Goal: Task Accomplishment & Management: Use online tool/utility

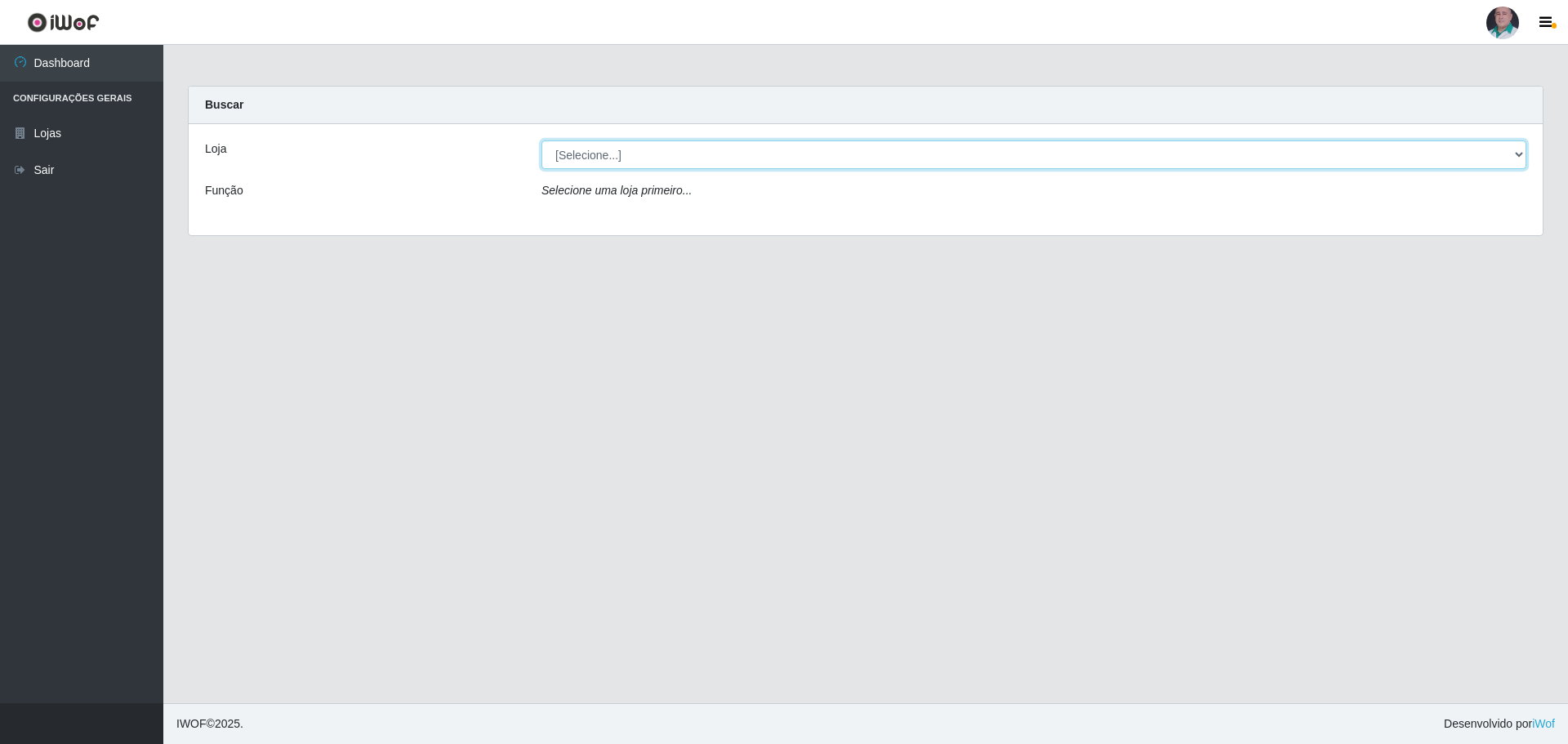
click at [1524, 152] on select "[Selecione...] Mar Vermelho - Loja 05" at bounding box center [1034, 155] width 985 height 28
select select "252"
click at [542, 141] on select "[Selecione...] Mar Vermelho - Loja 05" at bounding box center [1034, 155] width 985 height 28
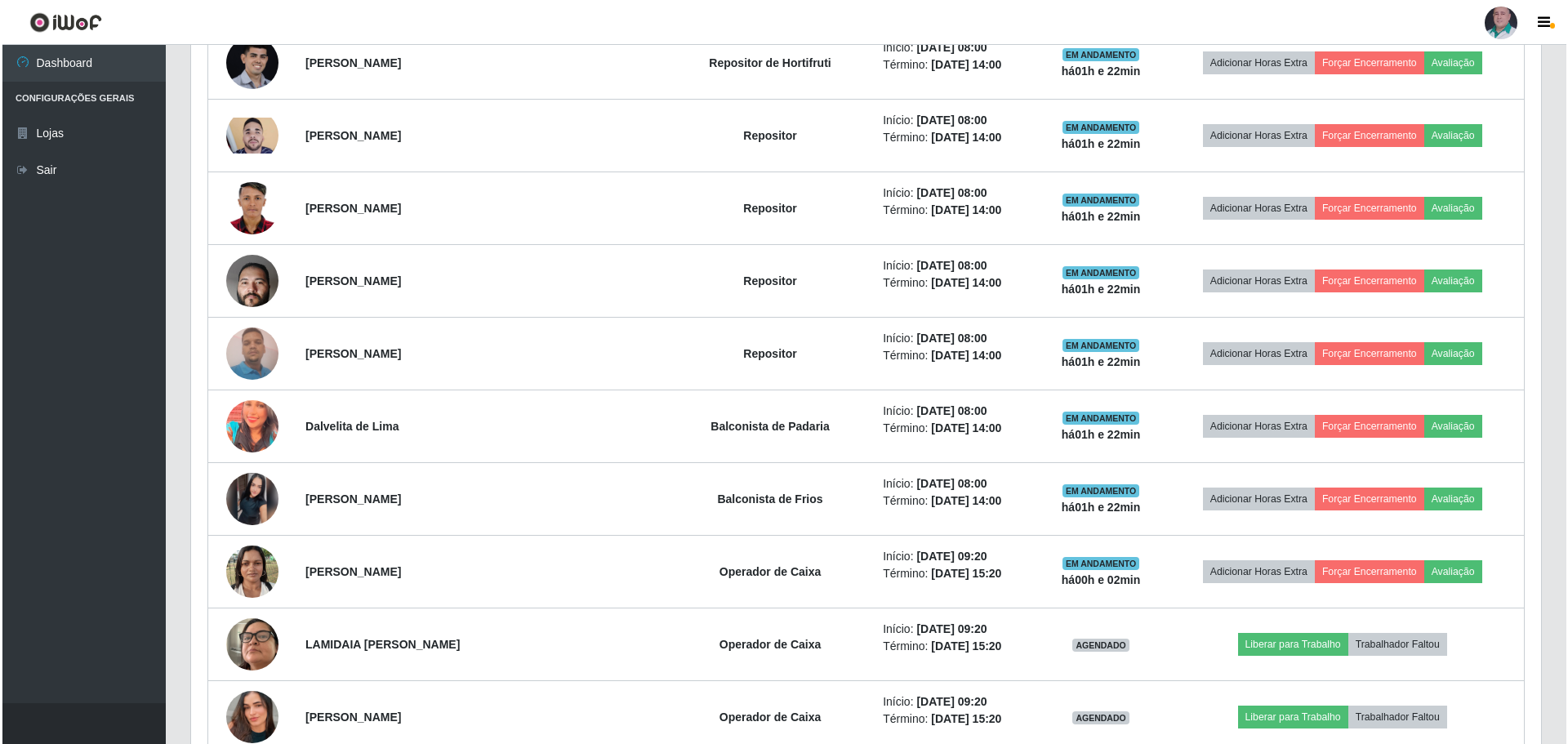
scroll to position [1062, 0]
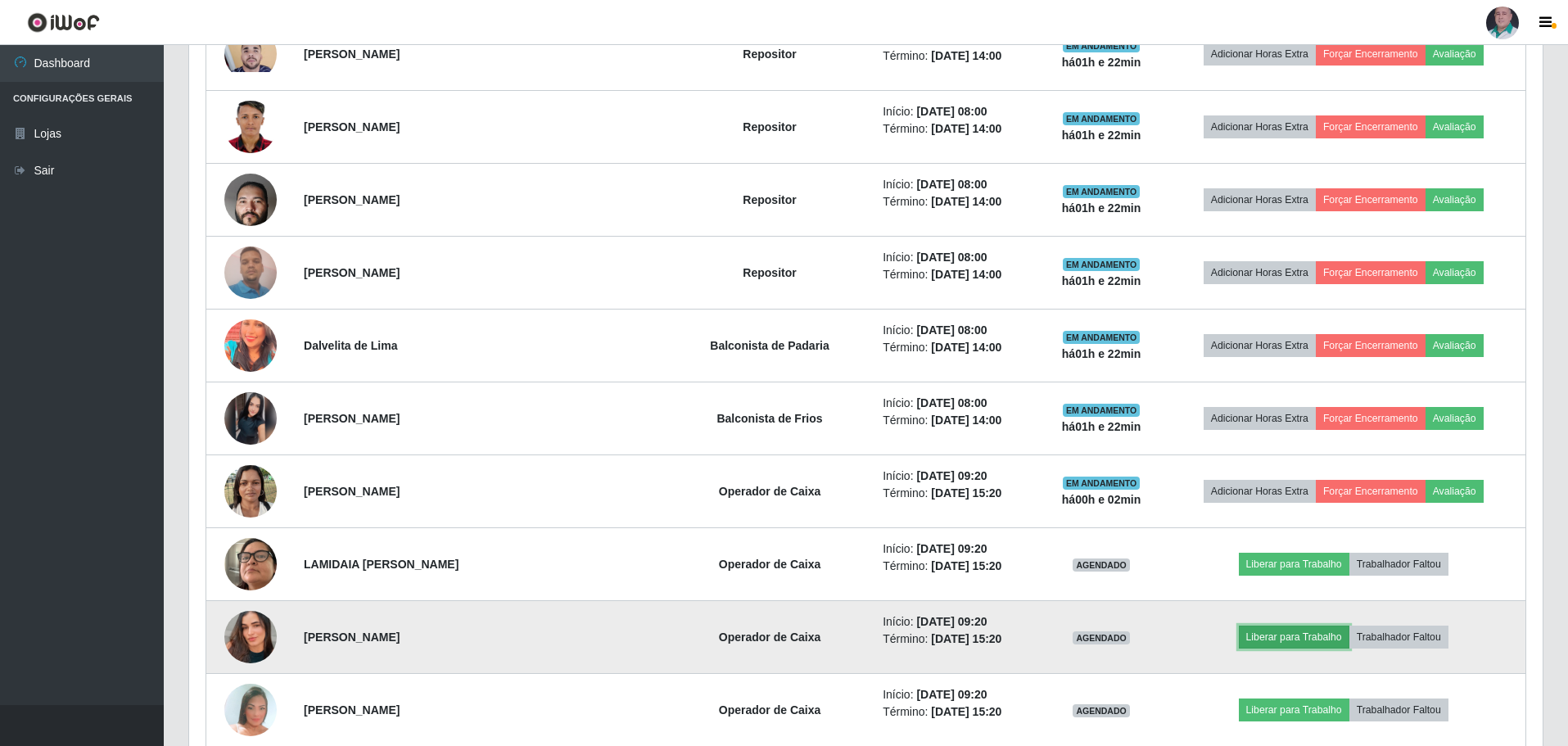
click at [1318, 638] on button "Liberar para Trabalho" at bounding box center [1294, 638] width 111 height 23
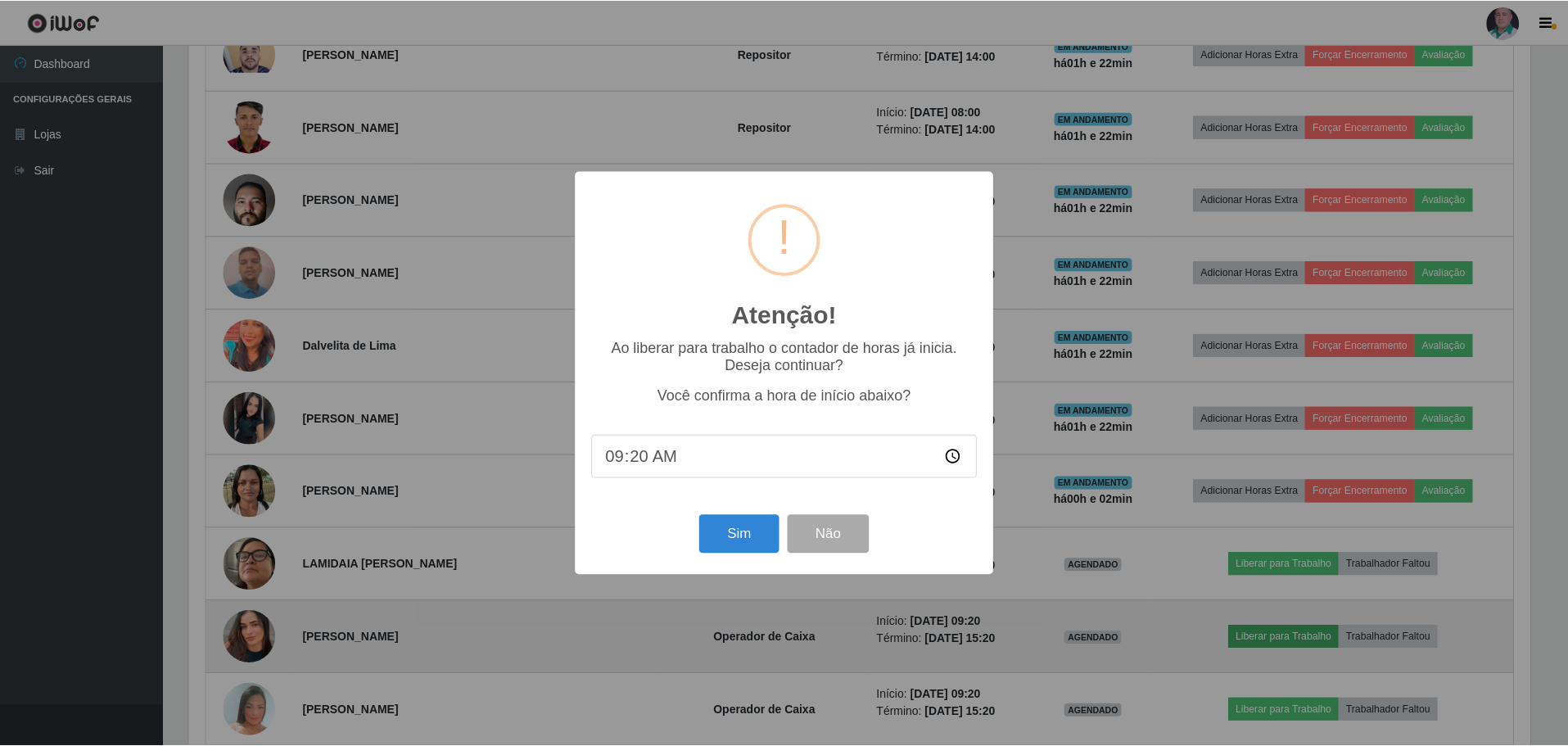
scroll to position [340, 1345]
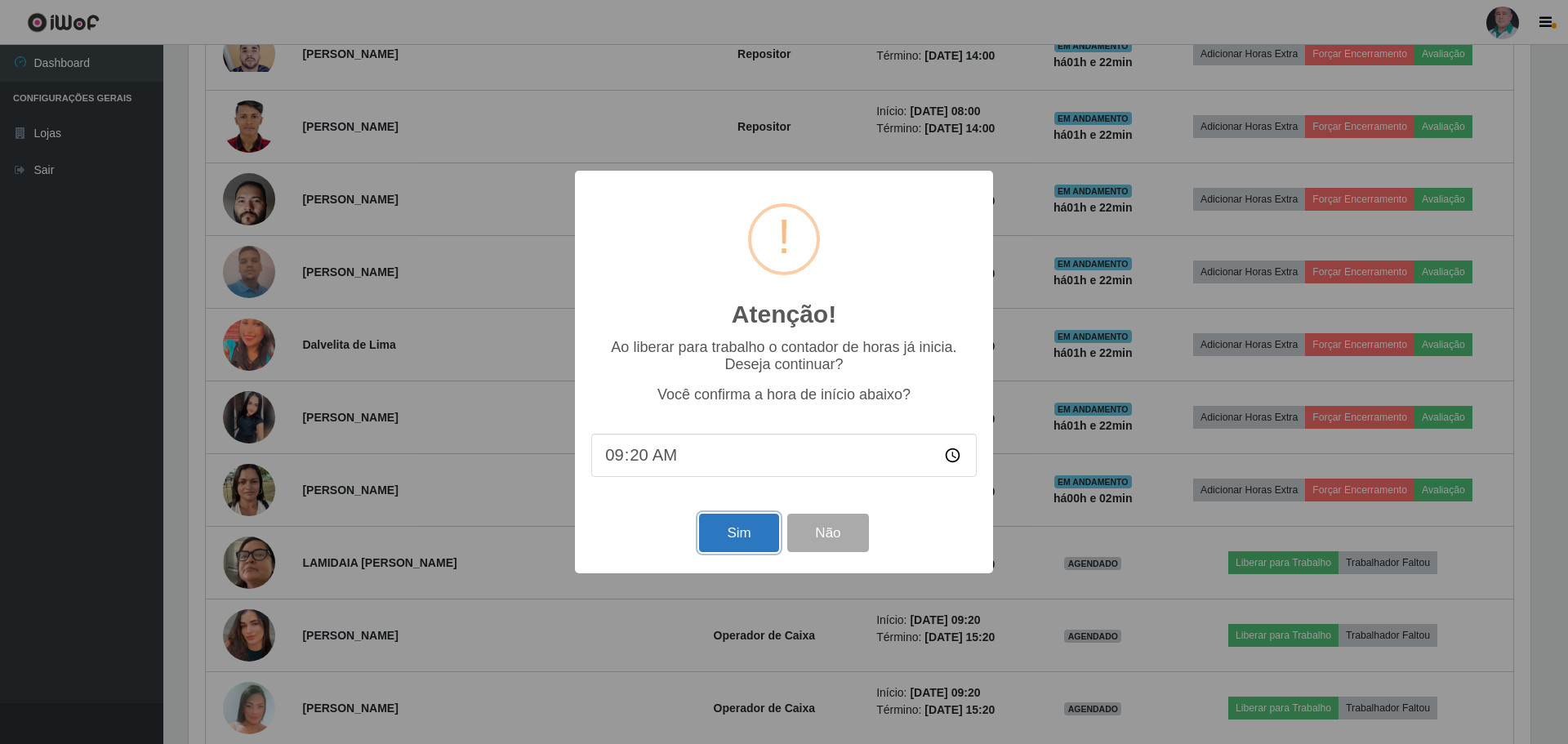
click at [729, 537] on button "Sim" at bounding box center [738, 532] width 79 height 38
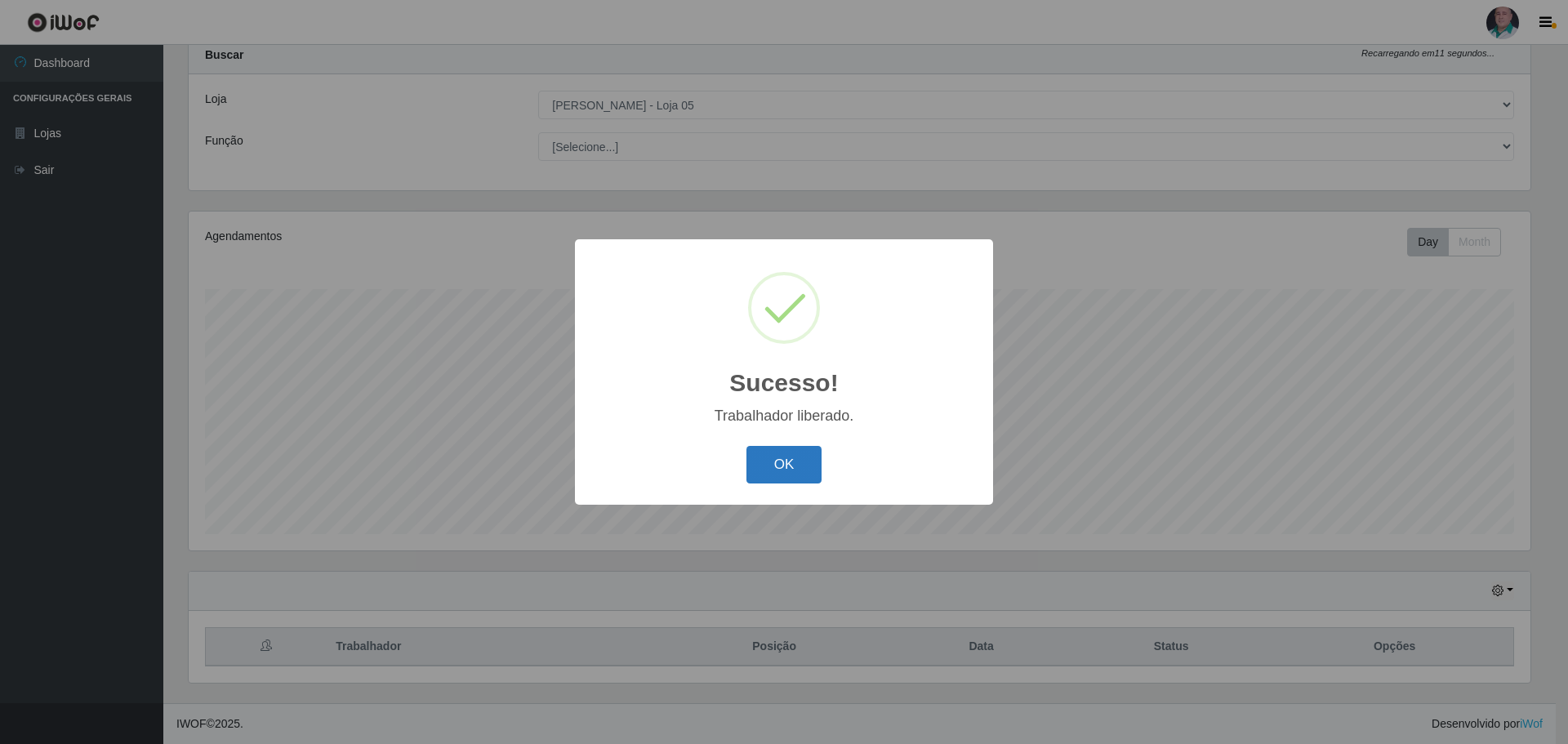
click at [768, 460] on button "OK" at bounding box center [784, 465] width 76 height 38
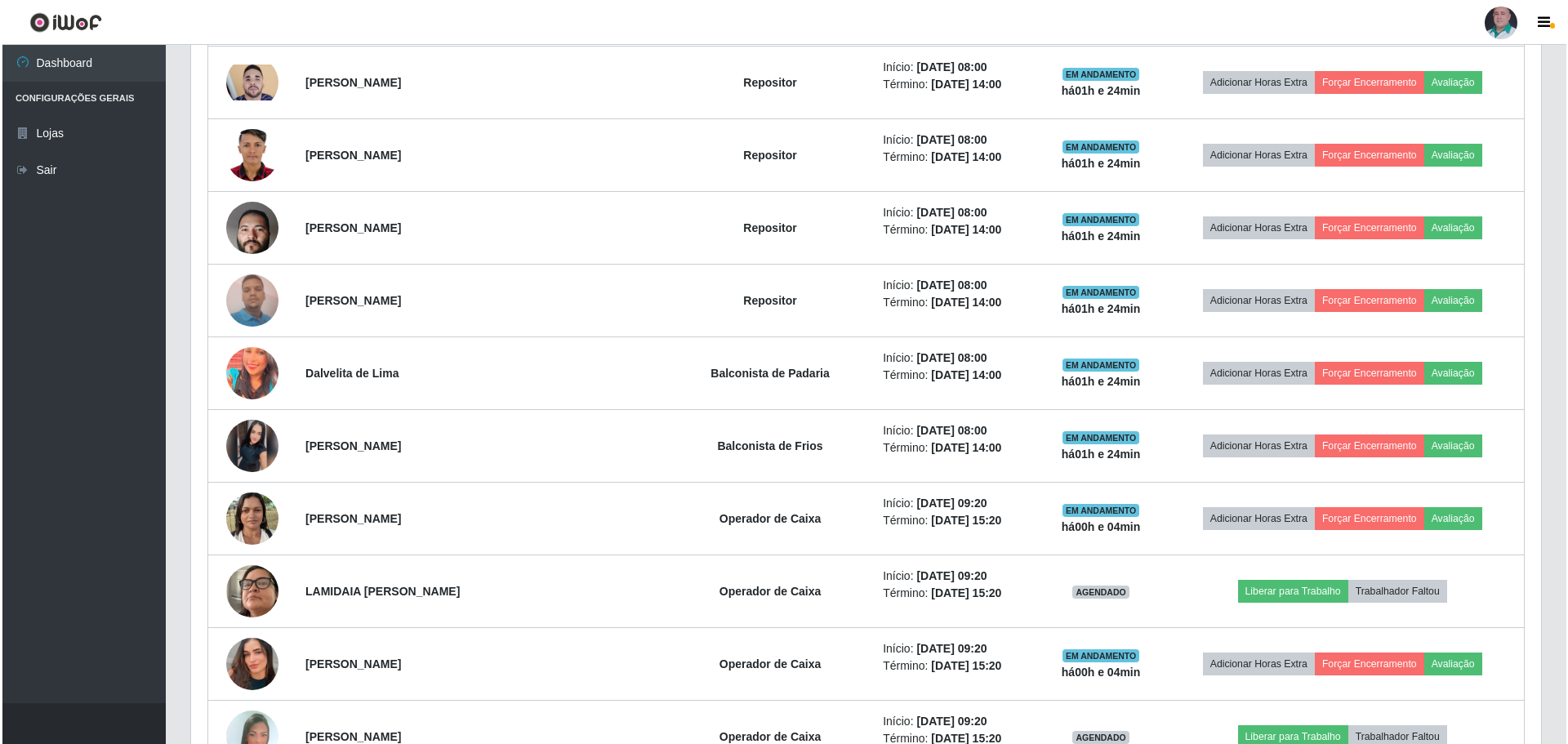
scroll to position [1112, 0]
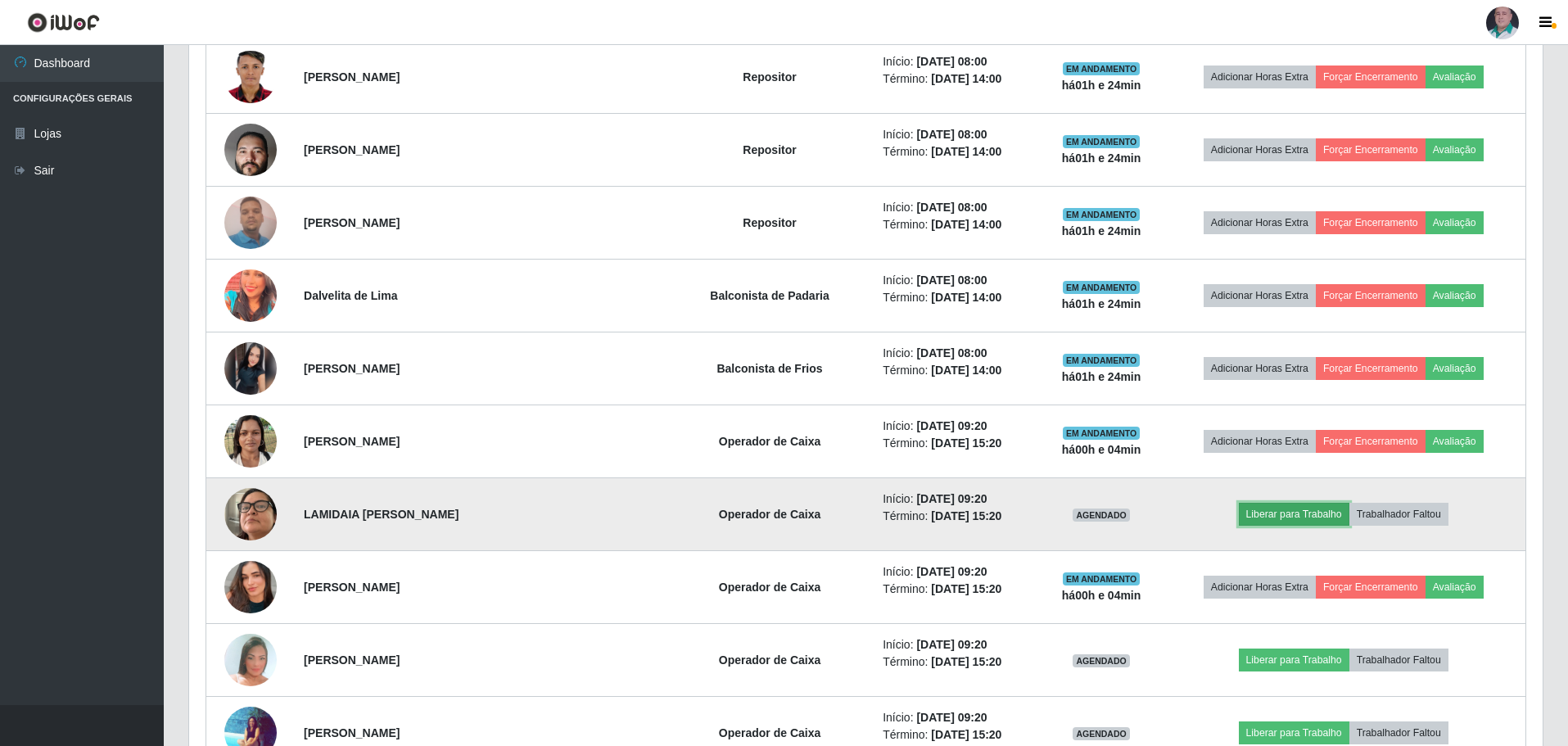
click at [1273, 518] on button "Liberar para Trabalho" at bounding box center [1294, 514] width 111 height 23
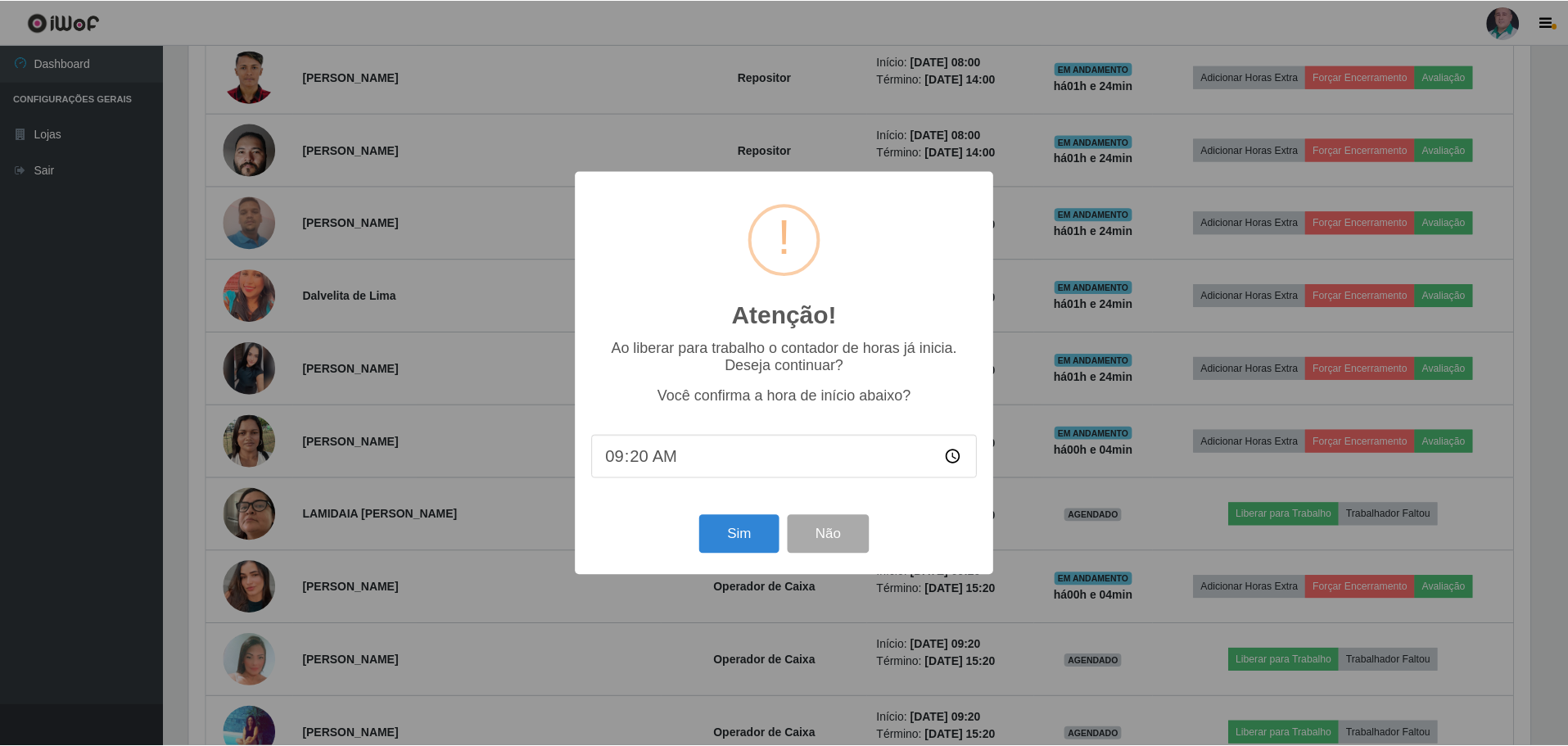
scroll to position [340, 1345]
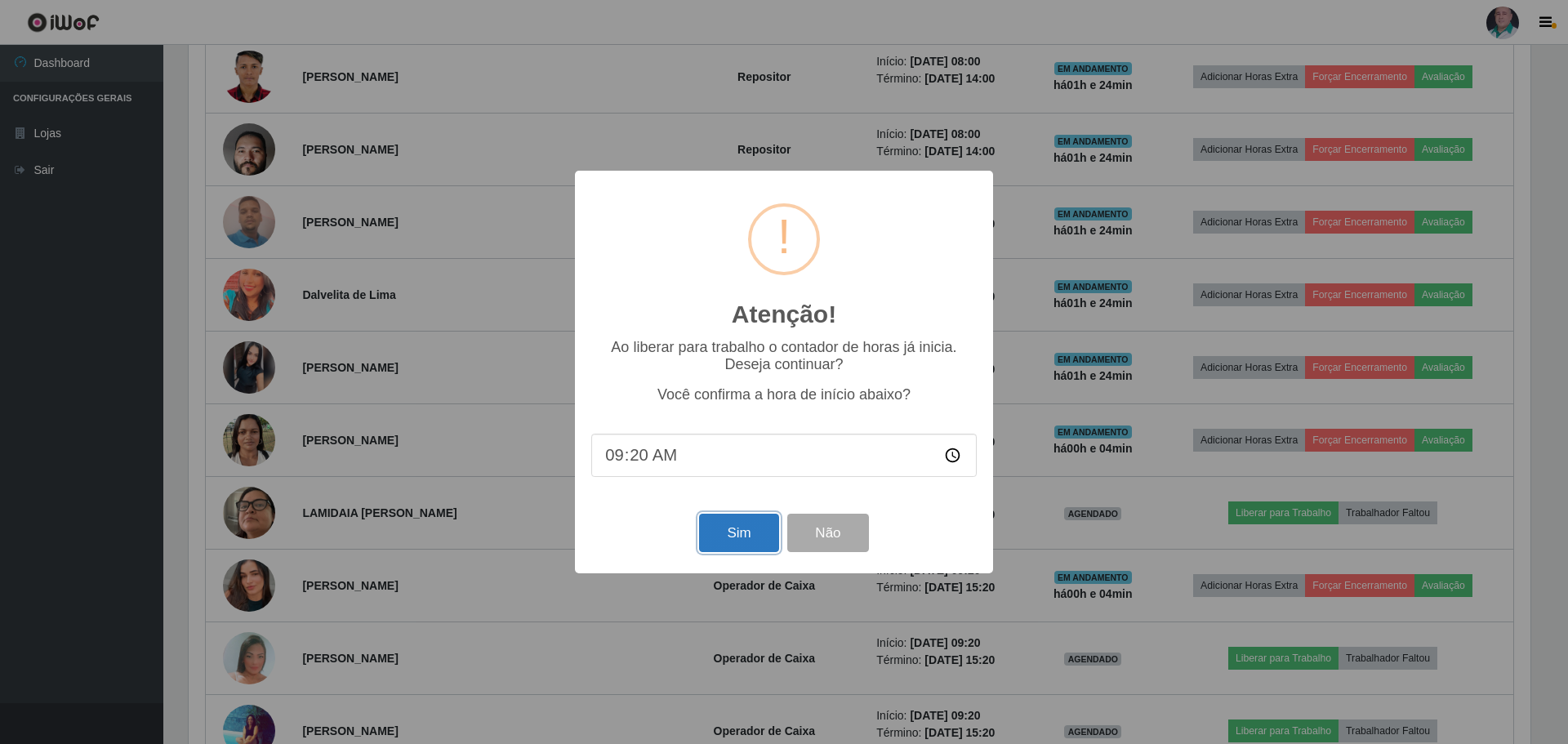
click at [766, 535] on button "Sim" at bounding box center [738, 532] width 79 height 38
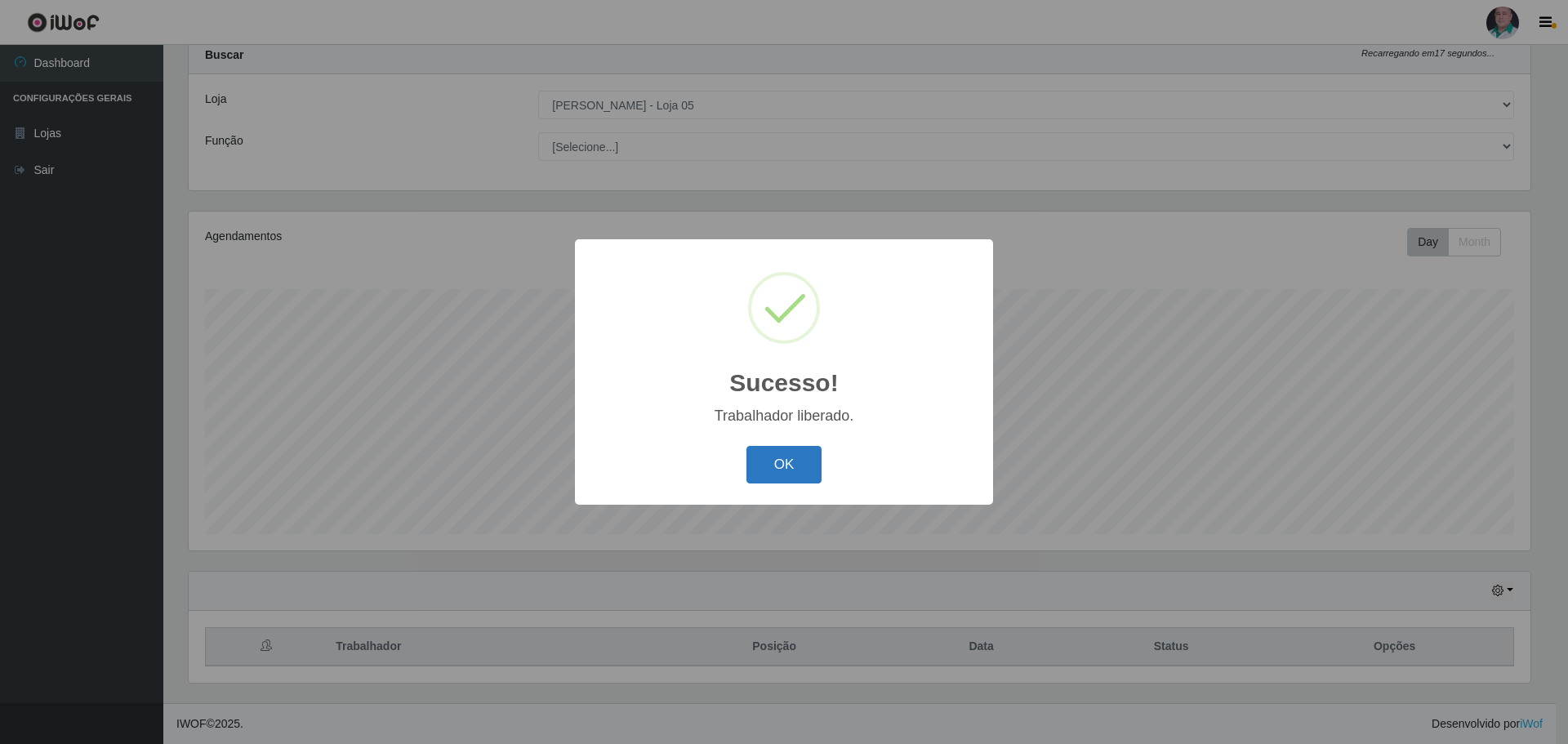
click at [763, 463] on button "OK" at bounding box center [784, 465] width 76 height 38
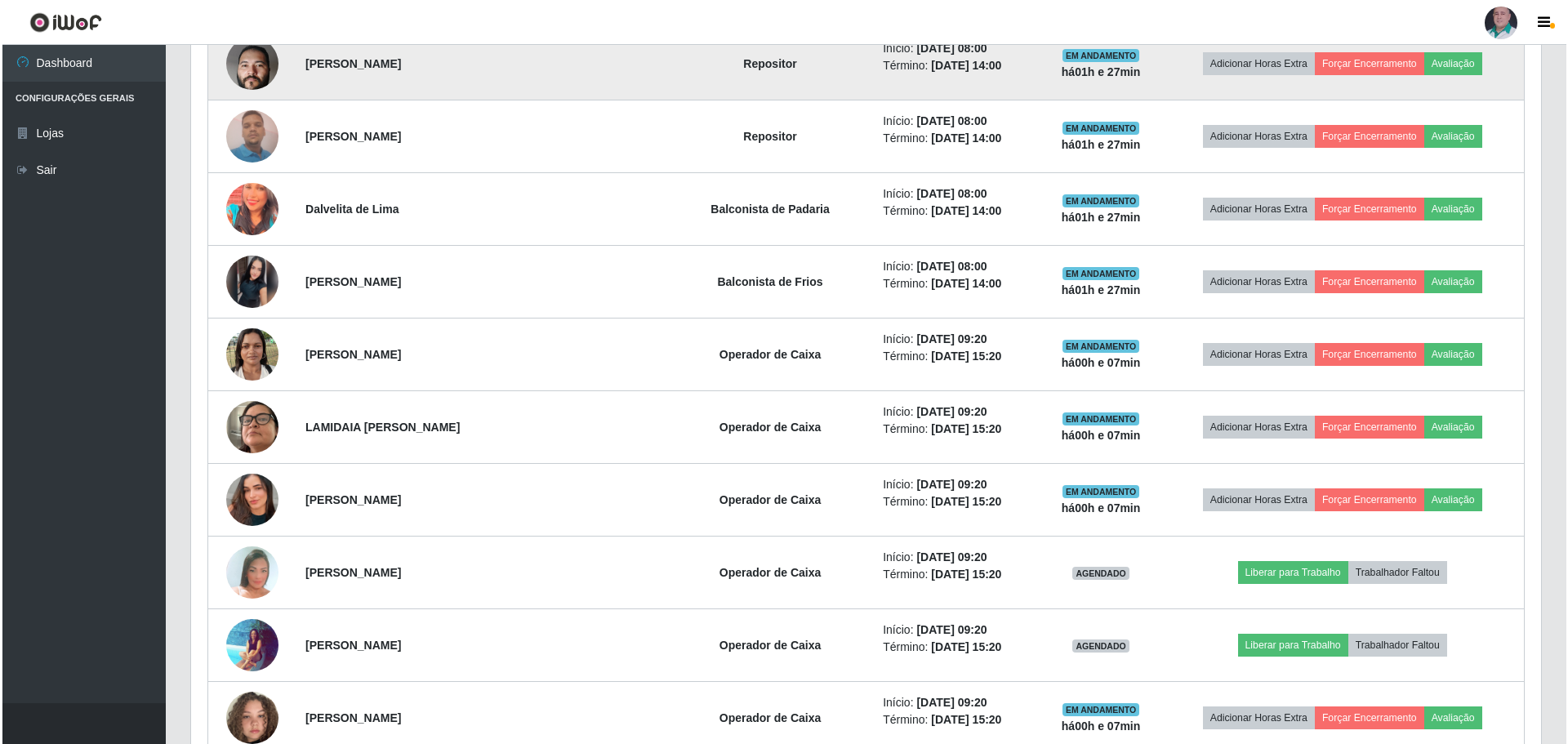
scroll to position [1357, 0]
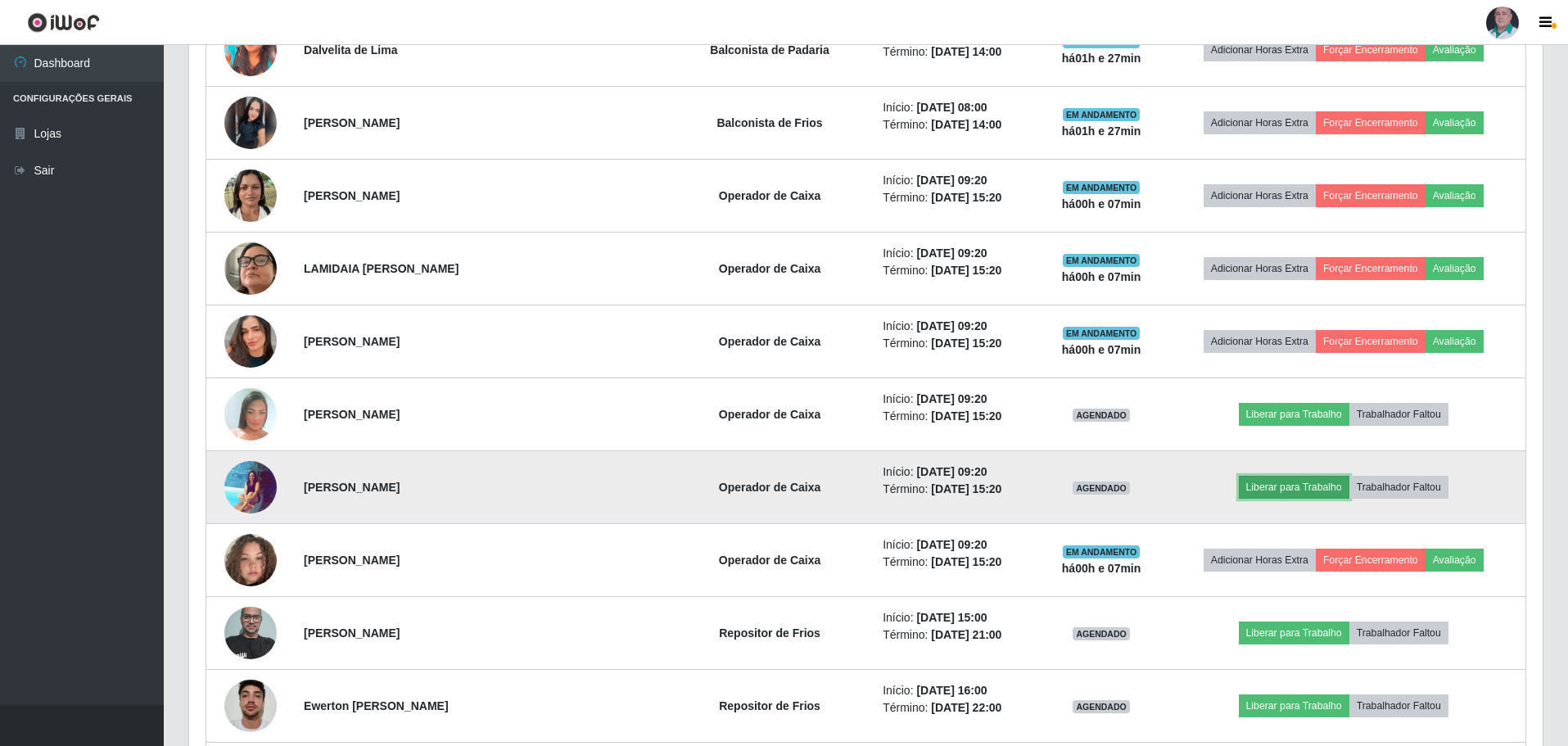
click at [1293, 483] on button "Liberar para Trabalho" at bounding box center [1294, 488] width 111 height 23
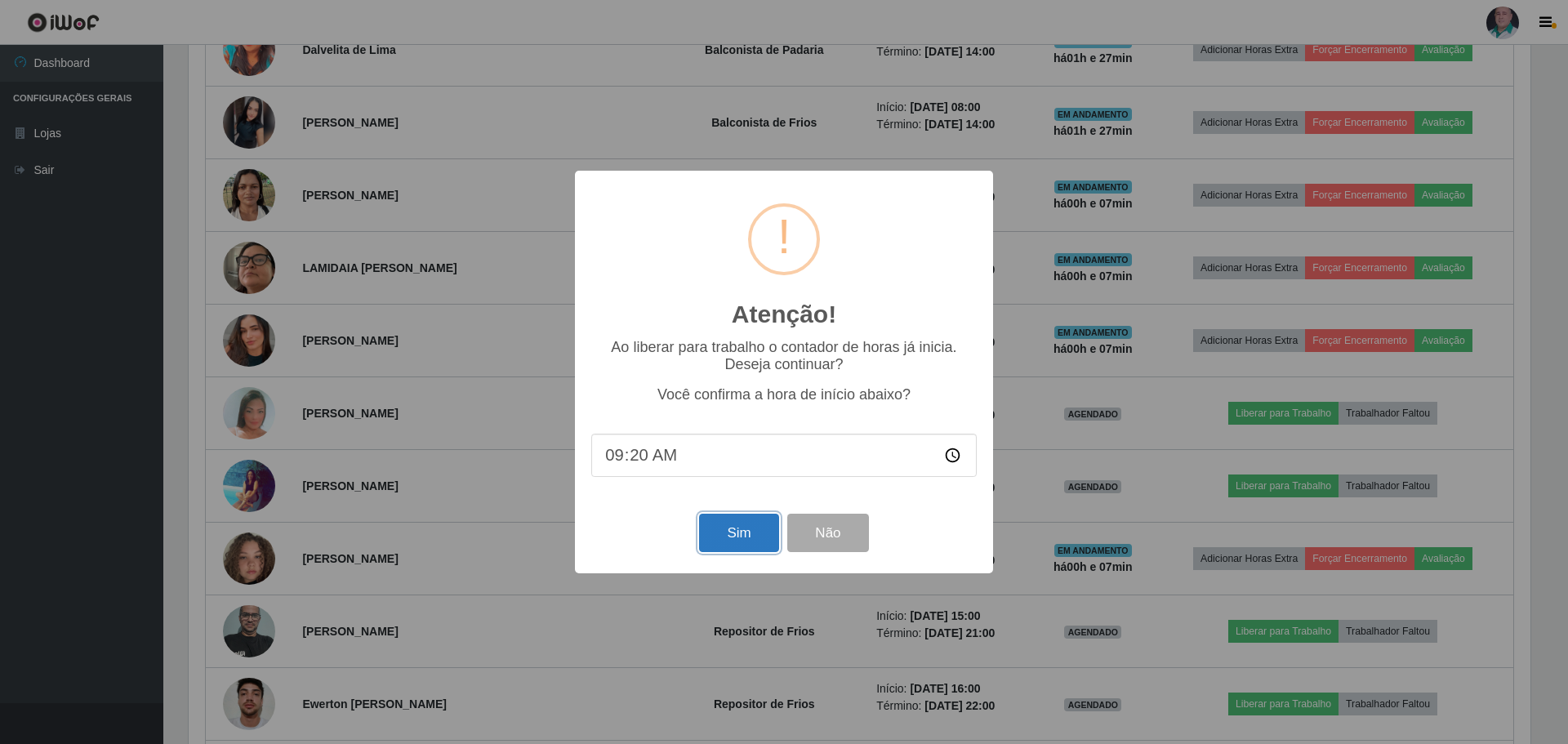
click at [740, 529] on button "Sim" at bounding box center [738, 532] width 79 height 38
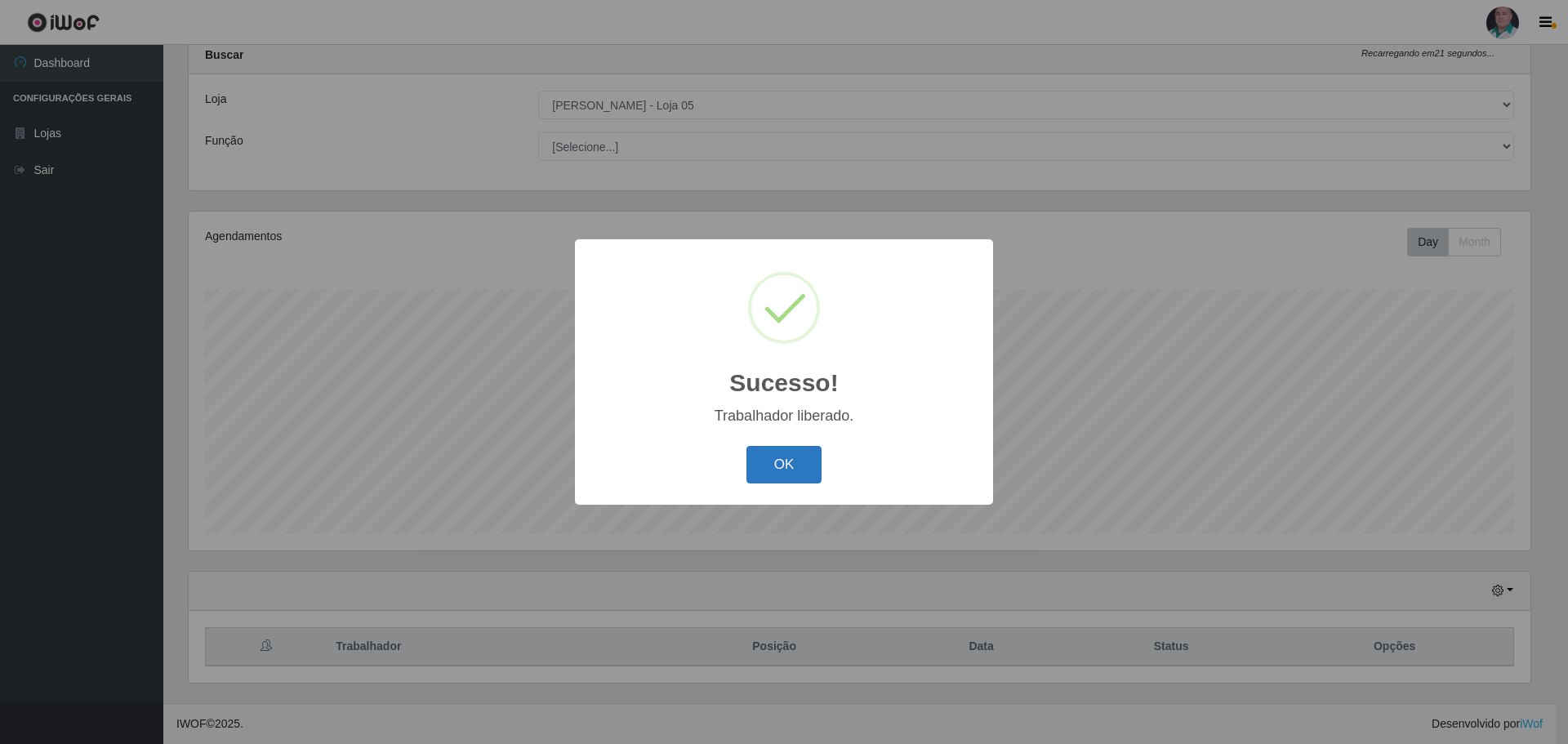
click at [758, 469] on button "OK" at bounding box center [784, 465] width 76 height 38
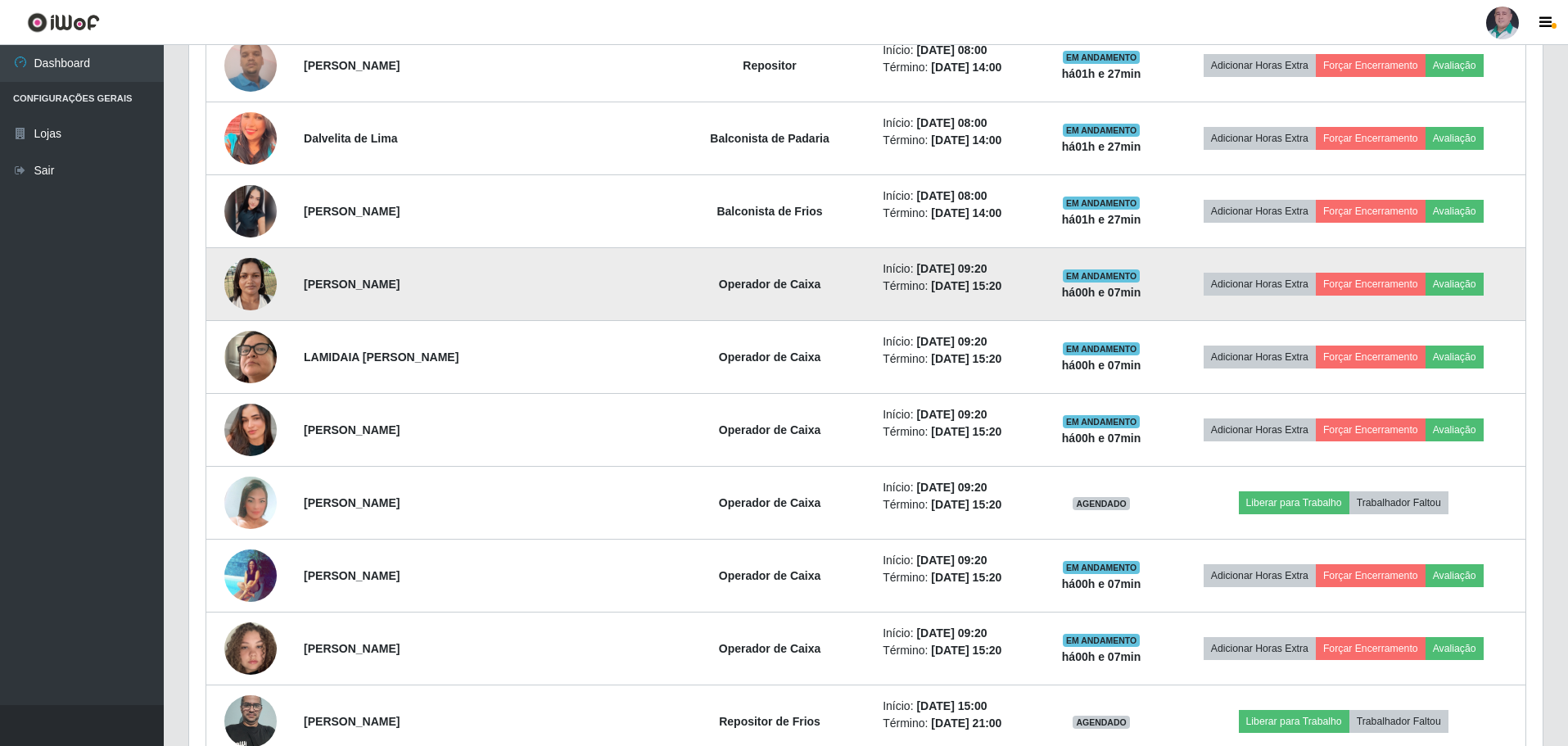
scroll to position [1279, 0]
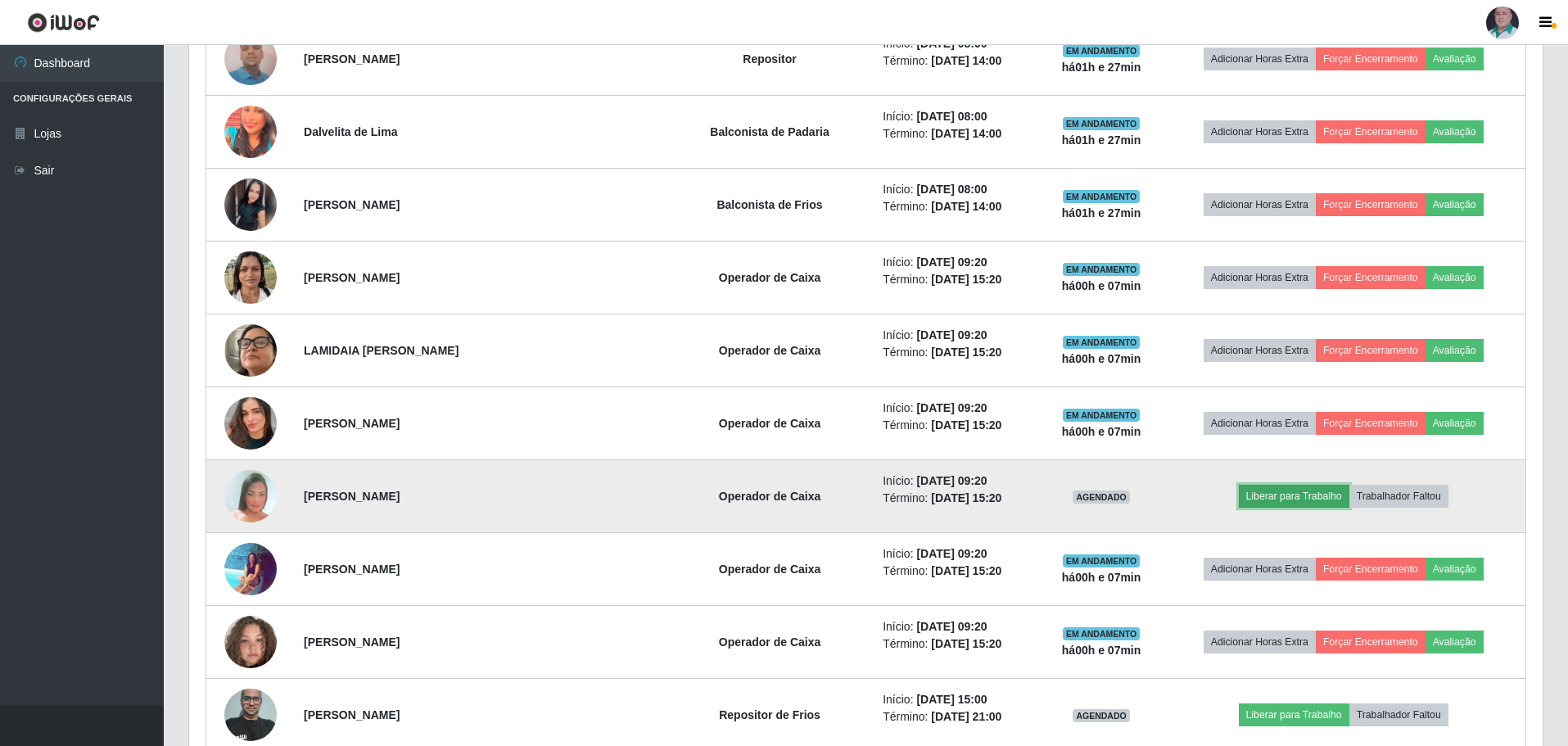
click at [1273, 497] on button "Liberar para Trabalho" at bounding box center [1294, 496] width 111 height 23
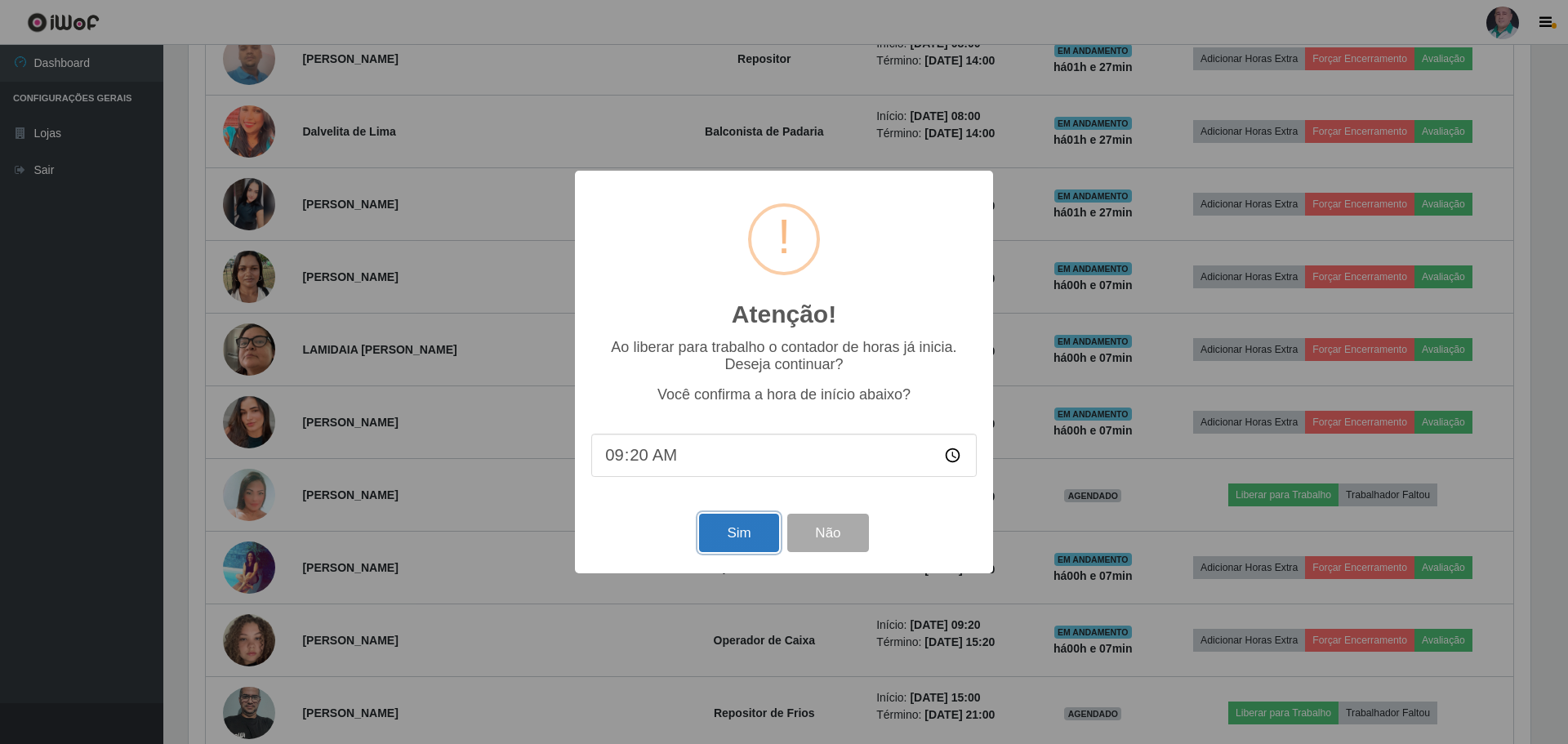
click at [752, 531] on button "Sim" at bounding box center [738, 532] width 79 height 38
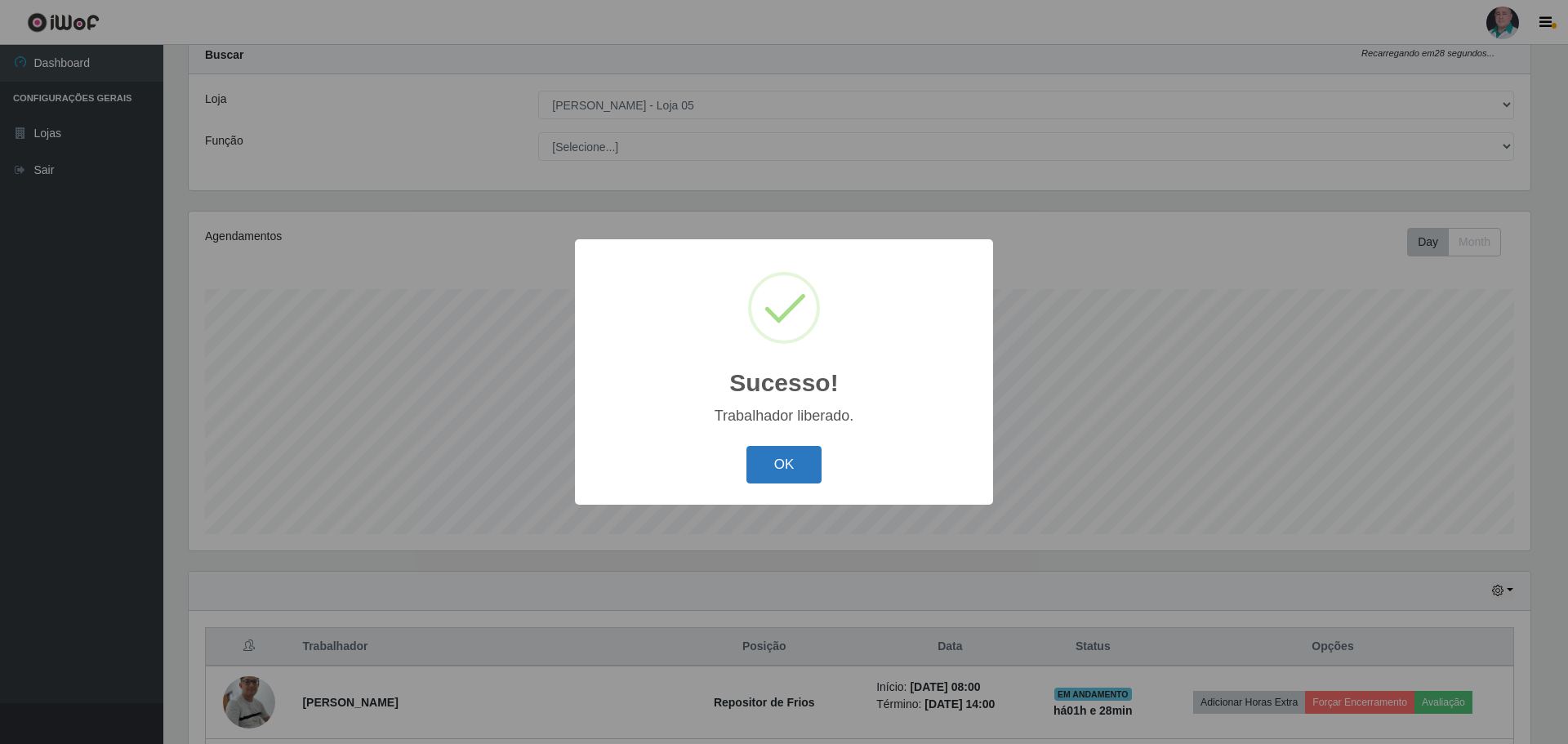
click at [781, 462] on button "OK" at bounding box center [784, 465] width 76 height 38
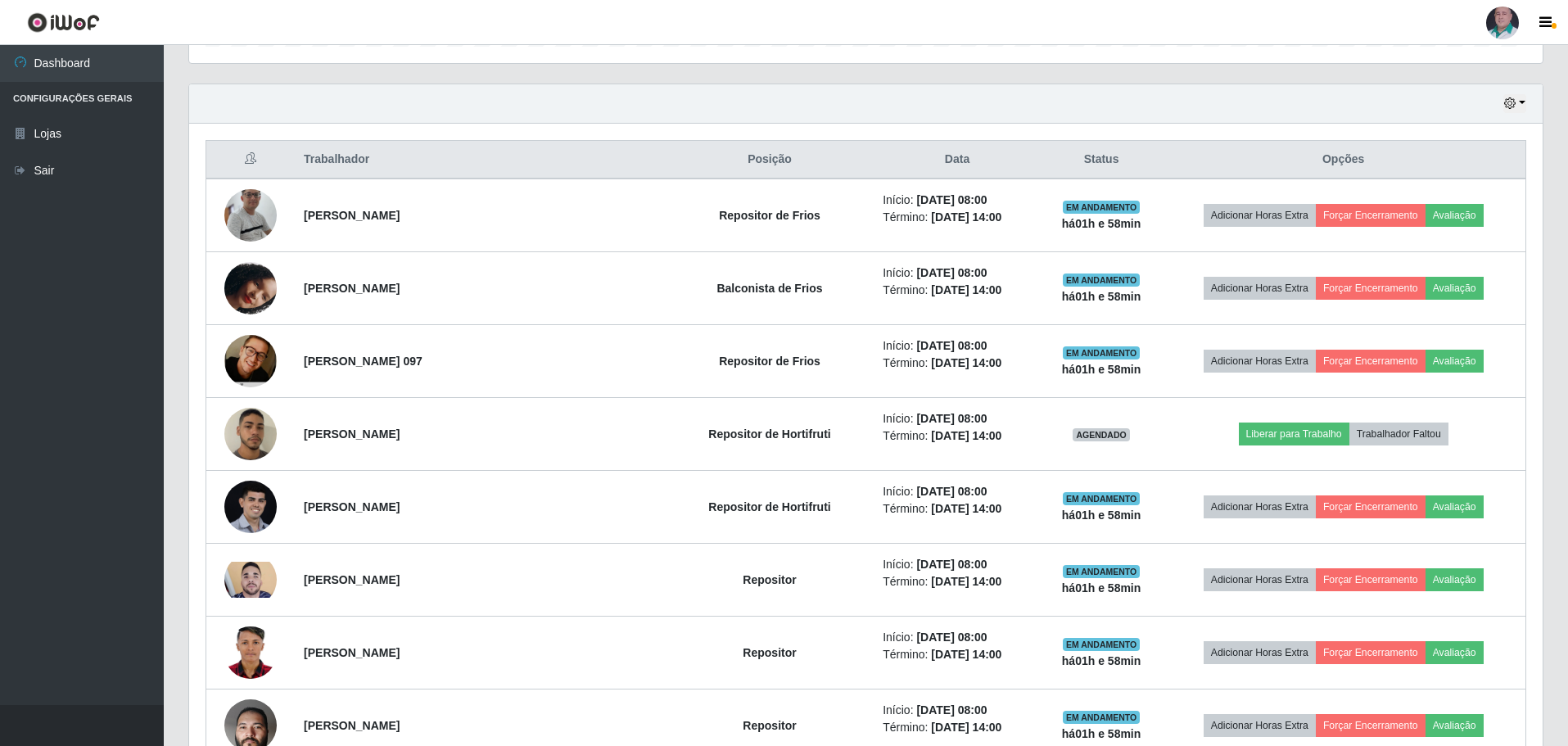
scroll to position [510, 0]
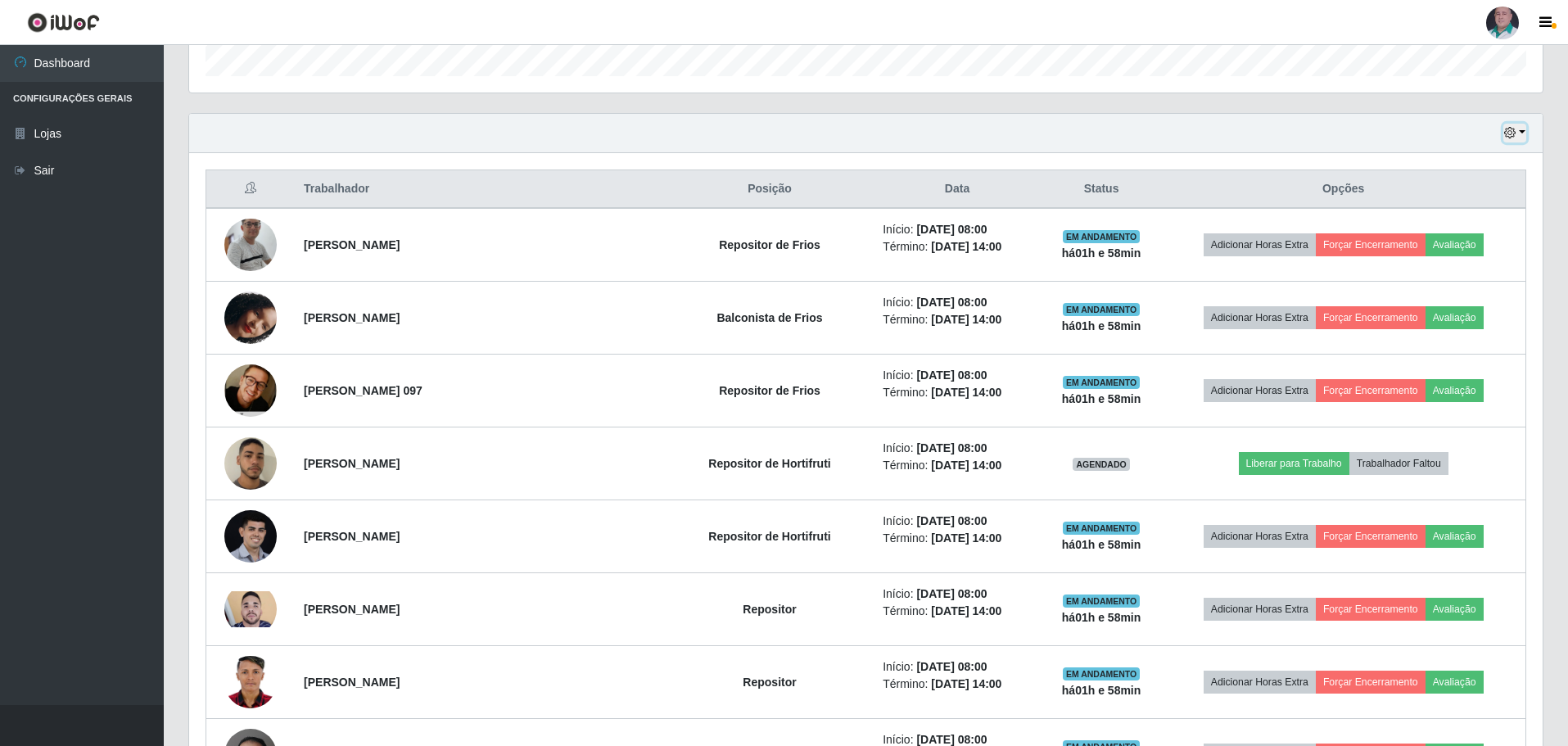
click at [1518, 134] on button "button" at bounding box center [1515, 132] width 23 height 19
click at [1437, 240] on button "3 dias" at bounding box center [1461, 231] width 130 height 35
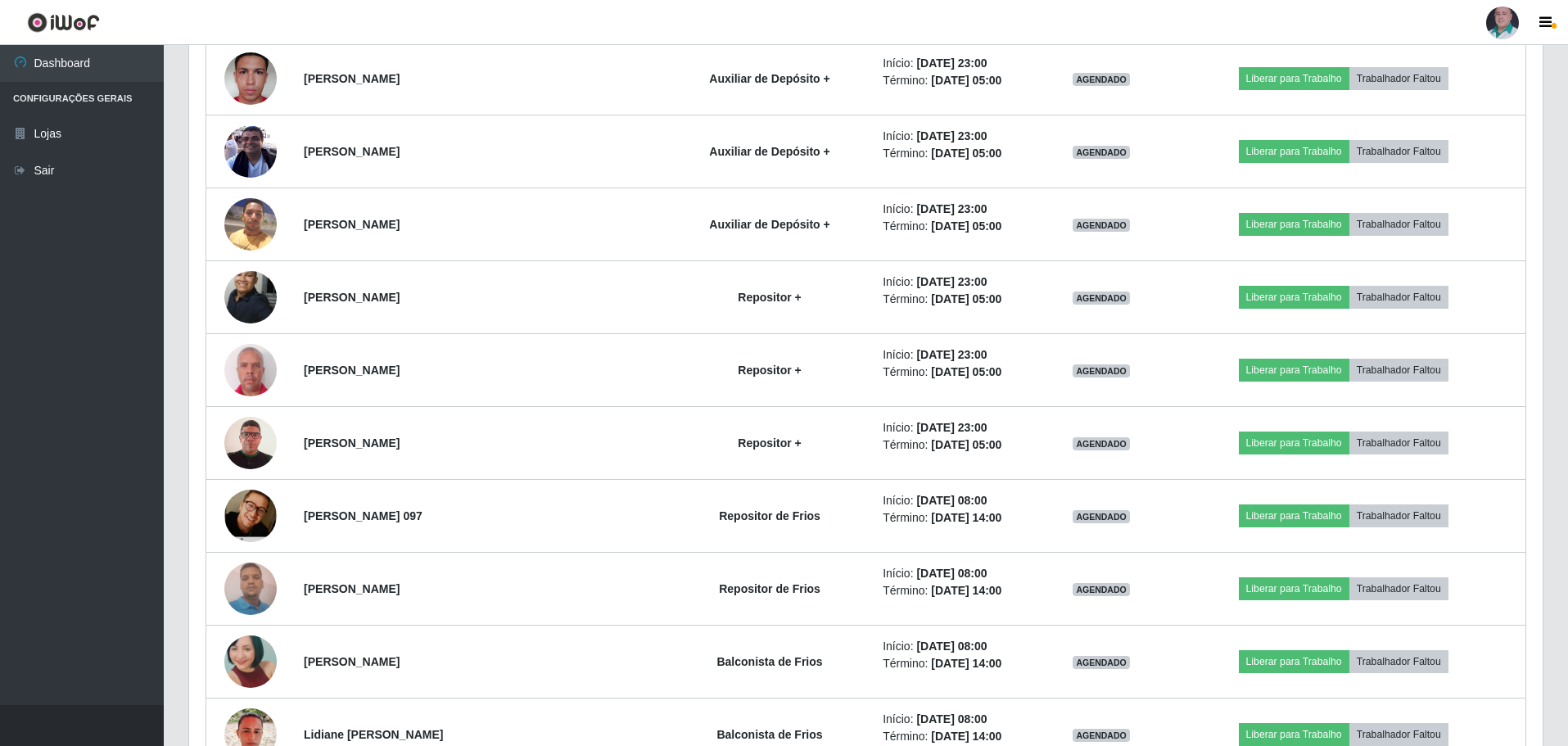
scroll to position [5916, 0]
